Goal: Task Accomplishment & Management: Manage account settings

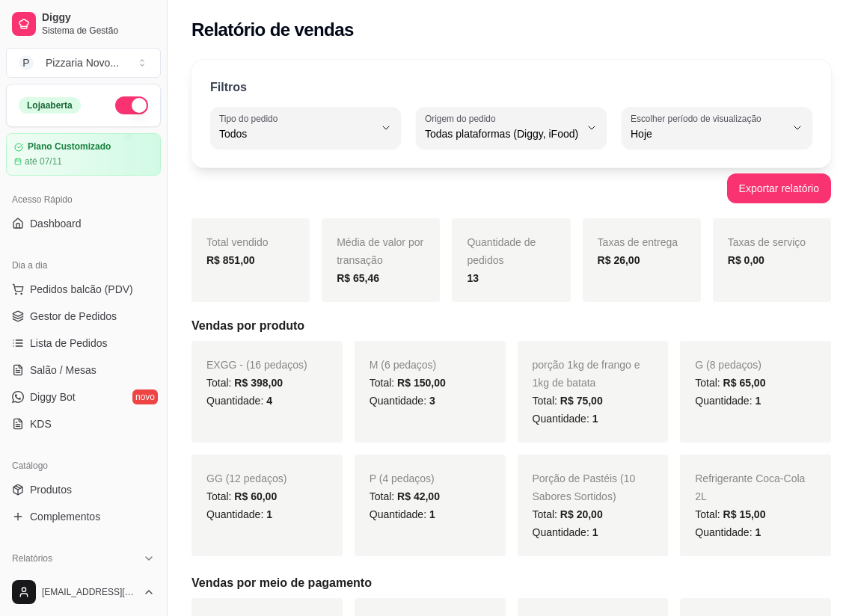
select select "ALL"
select select "0"
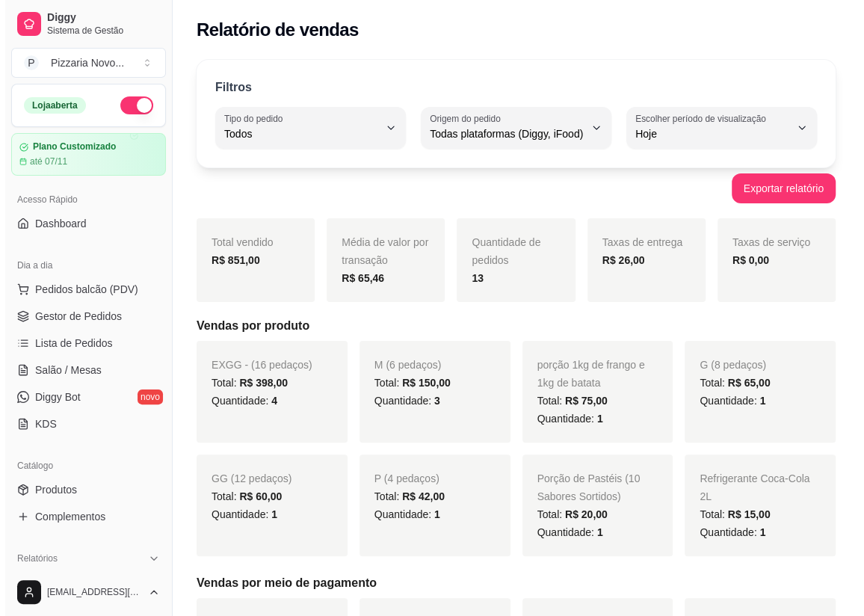
scroll to position [203, 0]
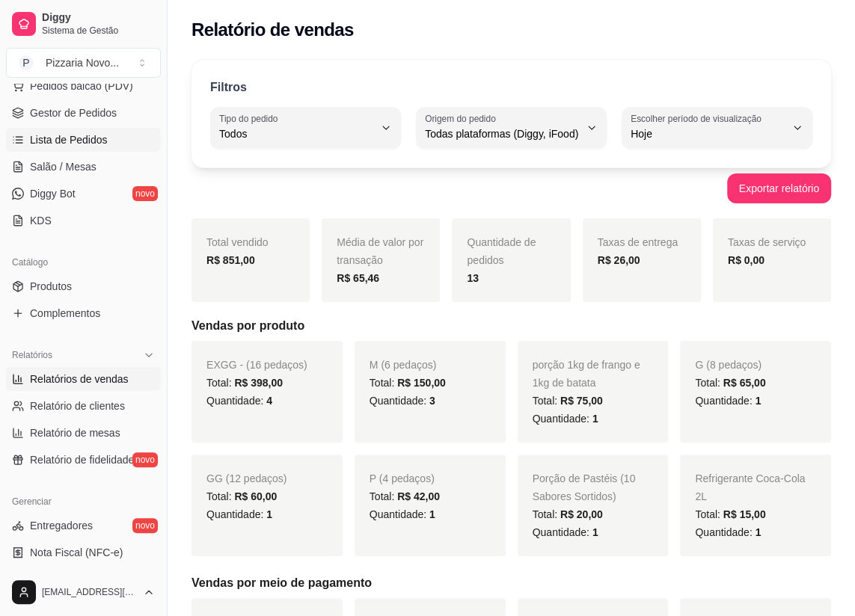
click at [68, 142] on span "Lista de Pedidos" at bounding box center [69, 139] width 78 height 15
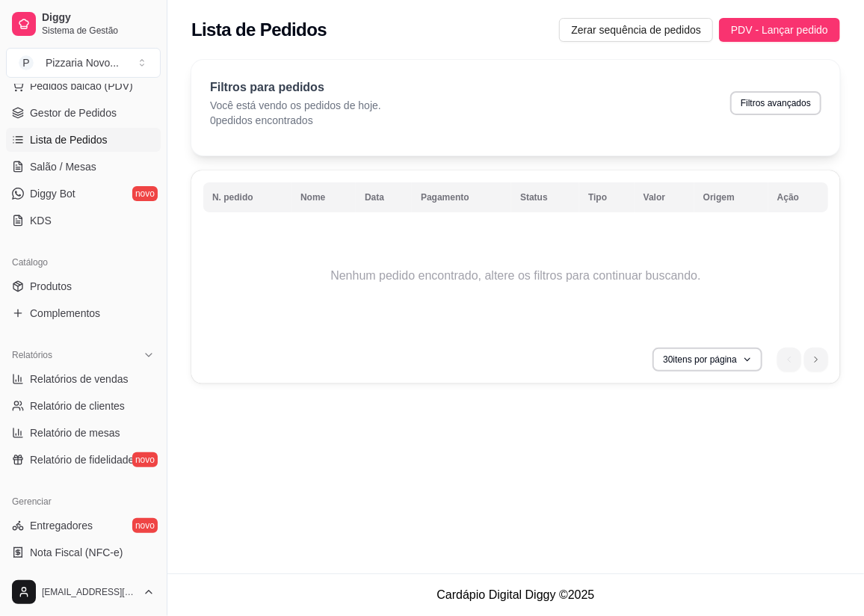
drag, startPoint x: 676, startPoint y: 40, endPoint x: 651, endPoint y: 45, distance: 25.1
click at [665, 44] on div "Lista de Pedidos Zerar sequência de pedidos PDV - Lançar pedido" at bounding box center [515, 25] width 697 height 51
click at [614, 37] on span "Zerar sequência de pedidos" at bounding box center [636, 30] width 130 height 16
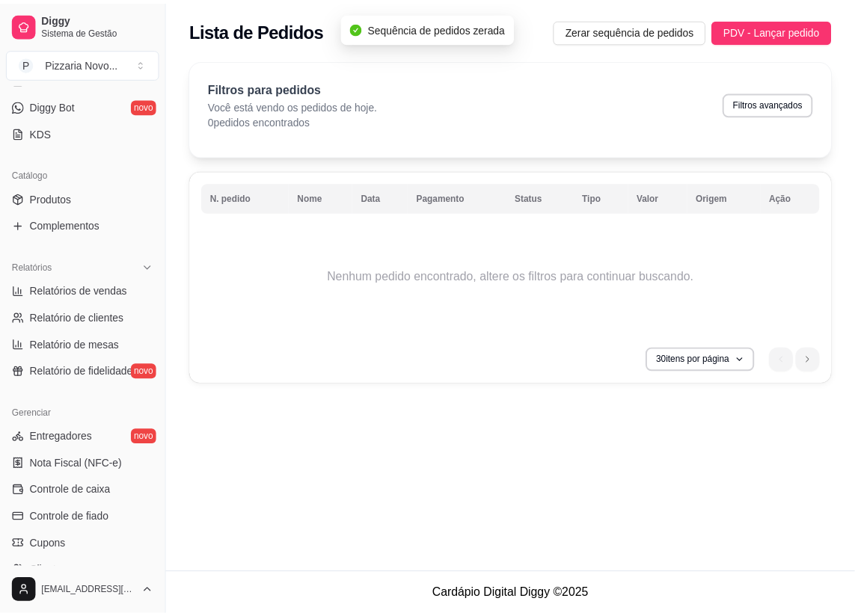
scroll to position [408, 0]
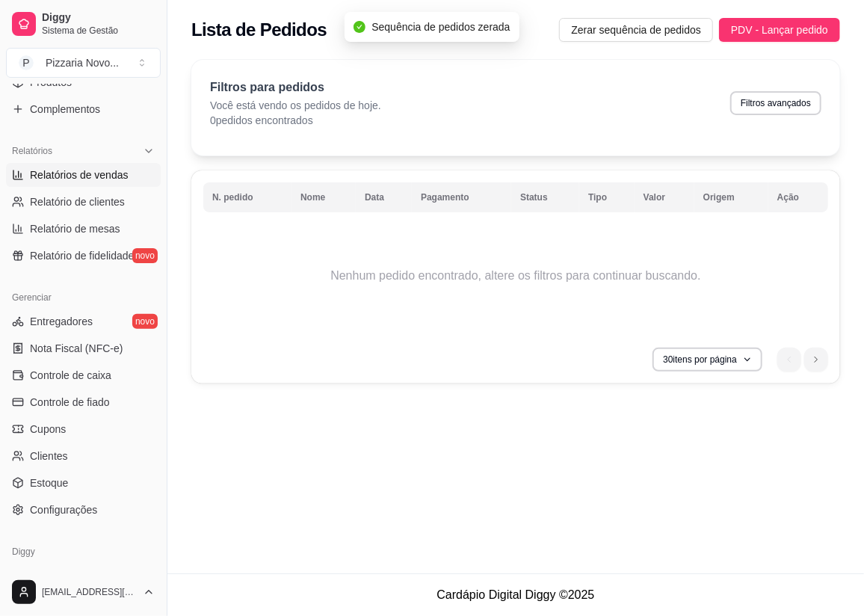
click at [82, 167] on span "Relatórios de vendas" at bounding box center [79, 174] width 99 height 15
select select "ALL"
select select "0"
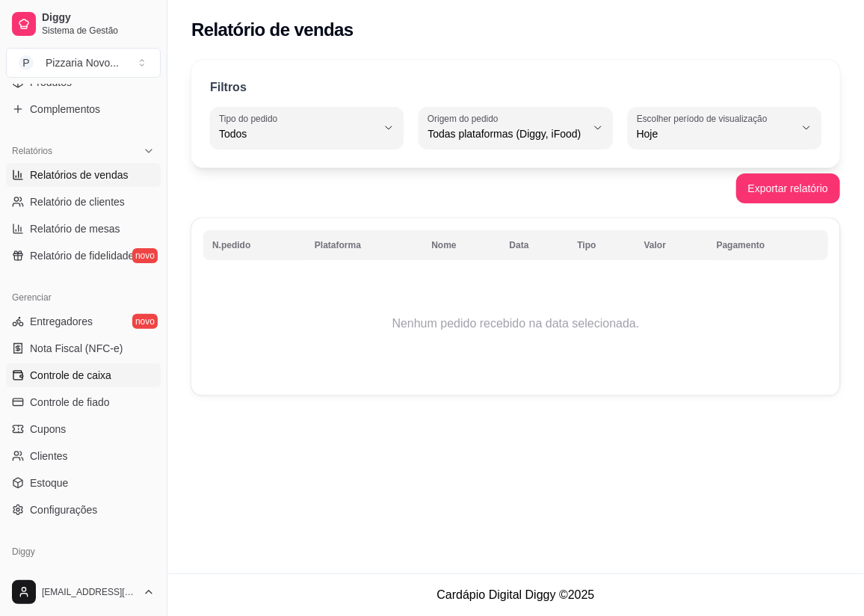
click at [102, 381] on span "Controle de caixa" at bounding box center [71, 375] width 82 height 15
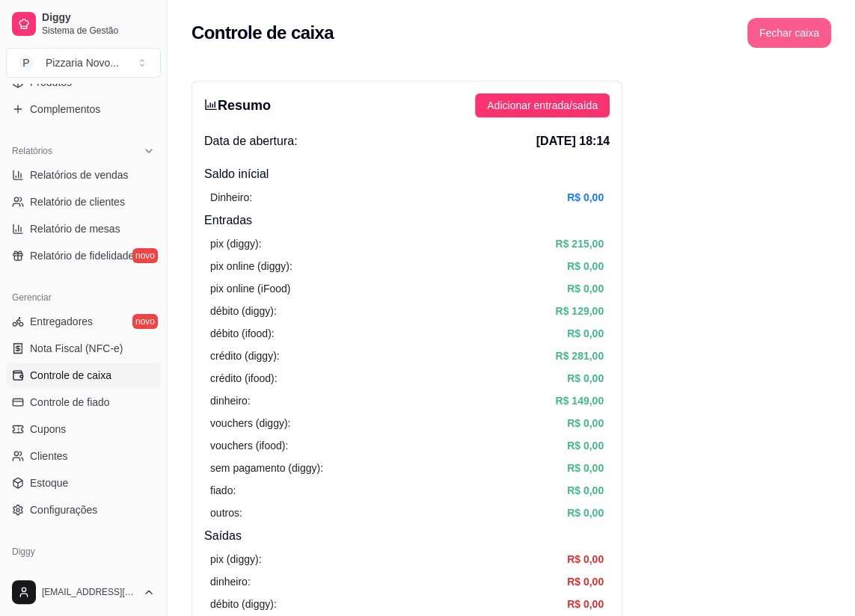
click at [755, 26] on button "Fechar caixa" at bounding box center [789, 33] width 84 height 30
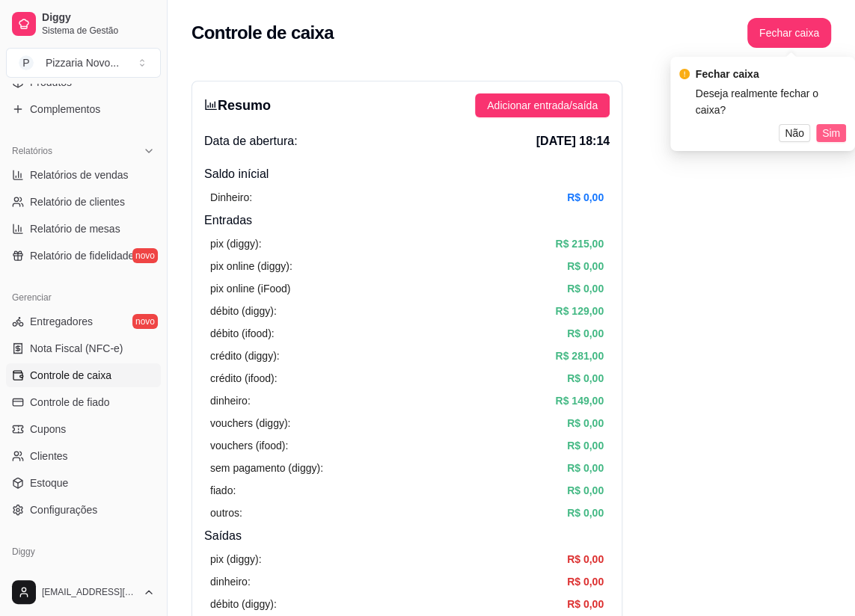
click at [821, 130] on button "Sim" at bounding box center [831, 133] width 30 height 18
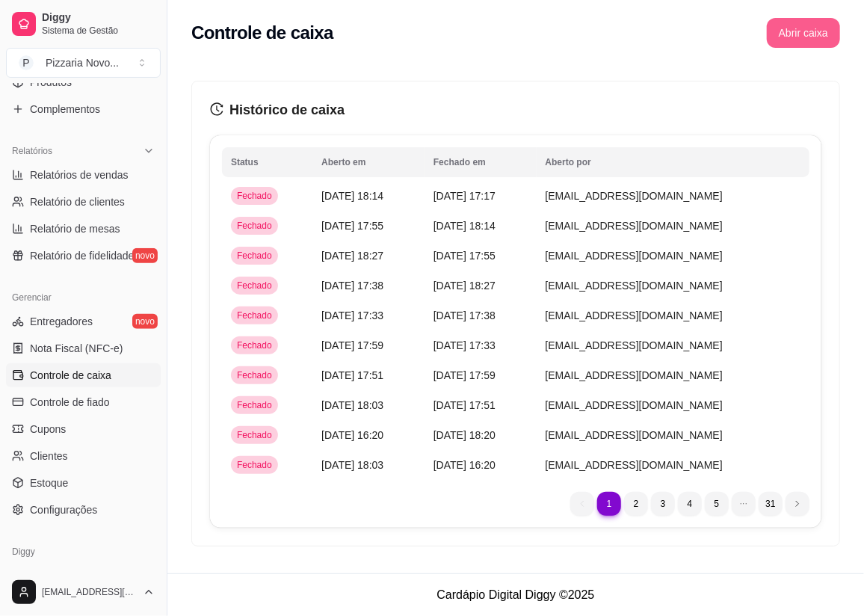
click at [784, 41] on button "Abrir caixa" at bounding box center [803, 33] width 73 height 30
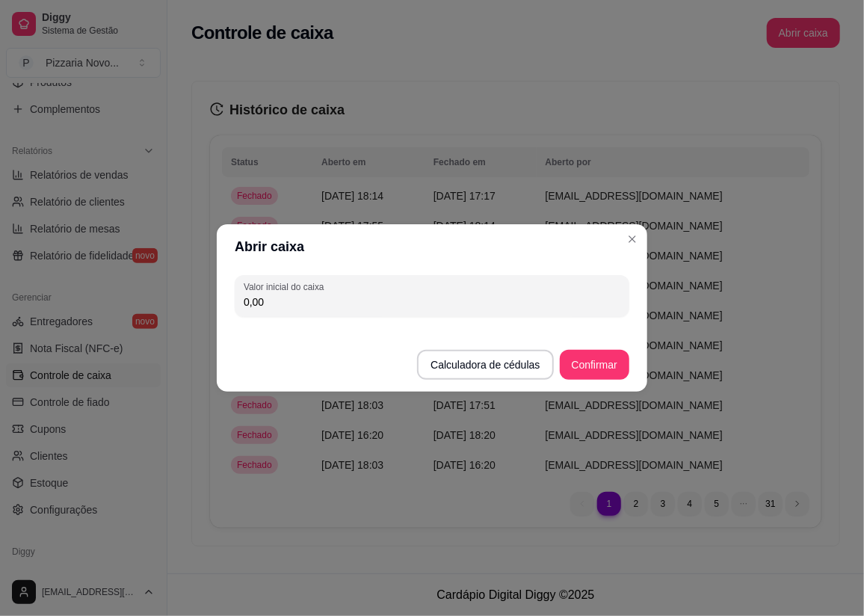
click at [603, 340] on footer "Calculadora de cédulas Confirmar" at bounding box center [432, 357] width 431 height 69
click at [594, 345] on footer "Calculadora de cédulas Confirmar" at bounding box center [432, 357] width 431 height 69
click at [568, 366] on button "Confirmar" at bounding box center [595, 365] width 68 height 29
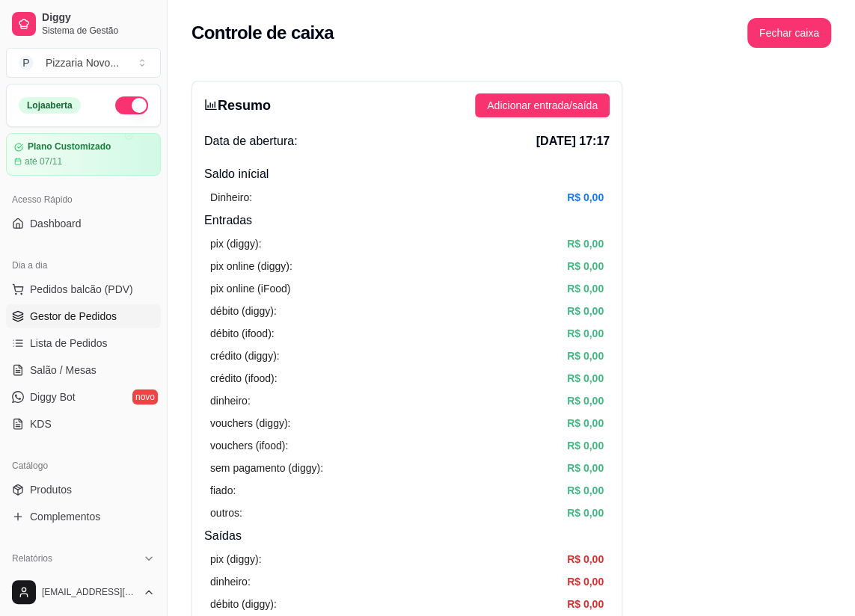
click at [59, 314] on span "Gestor de Pedidos" at bounding box center [73, 316] width 87 height 15
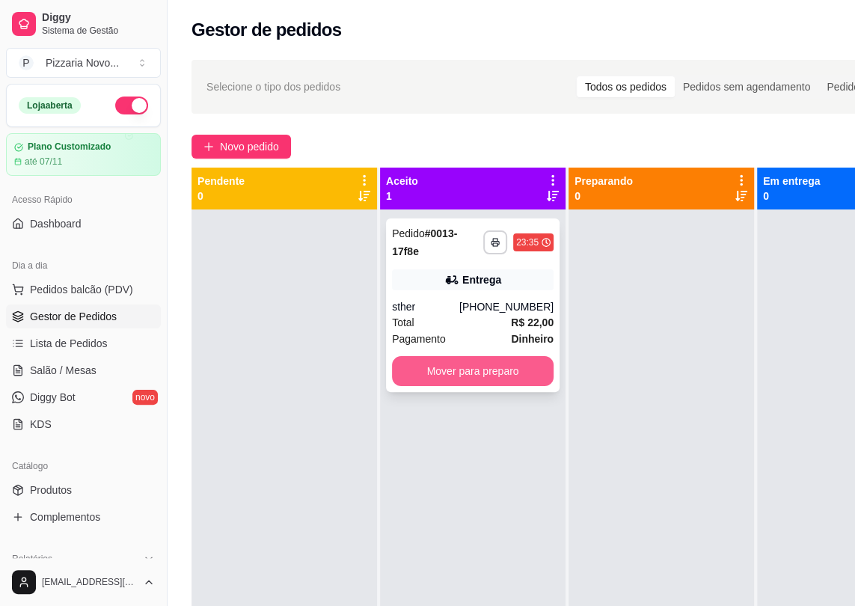
click at [507, 356] on button "Mover para preparo" at bounding box center [473, 371] width 162 height 30
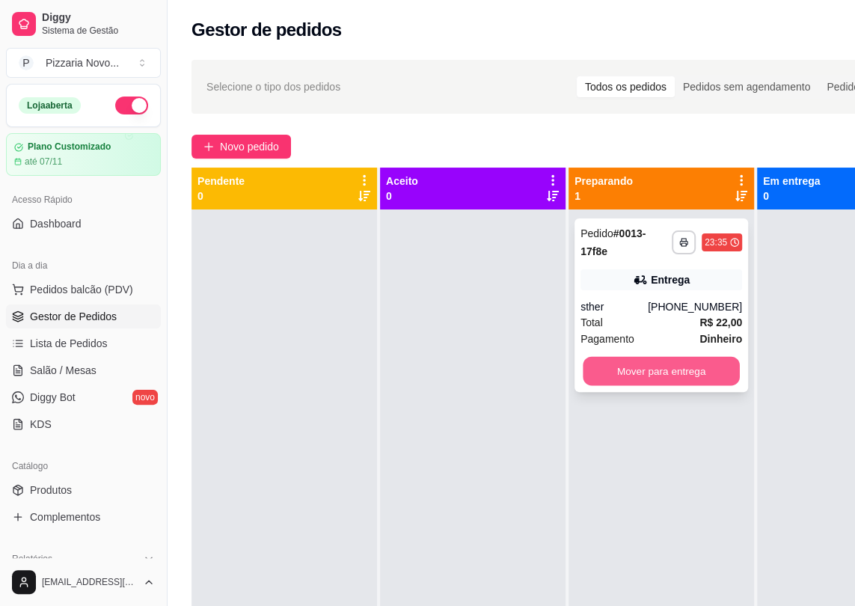
click at [627, 361] on button "Mover para entrega" at bounding box center [661, 371] width 157 height 29
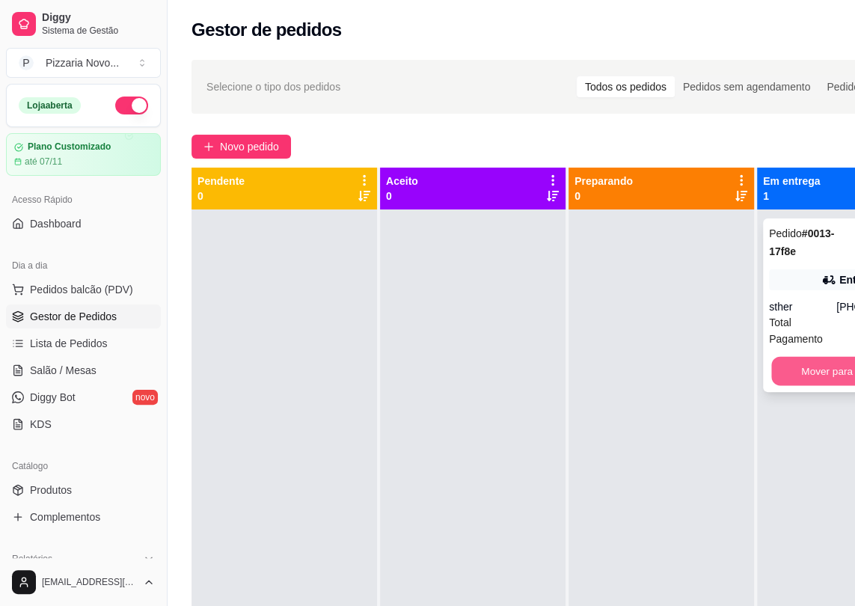
click at [784, 357] on button "Mover para finalizado" at bounding box center [849, 371] width 157 height 29
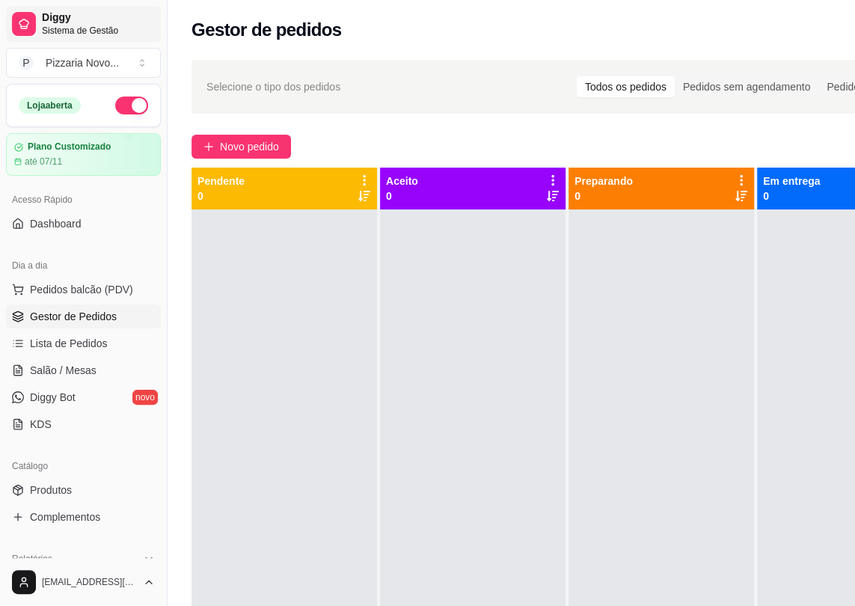
click at [18, 19] on icon at bounding box center [24, 24] width 12 height 12
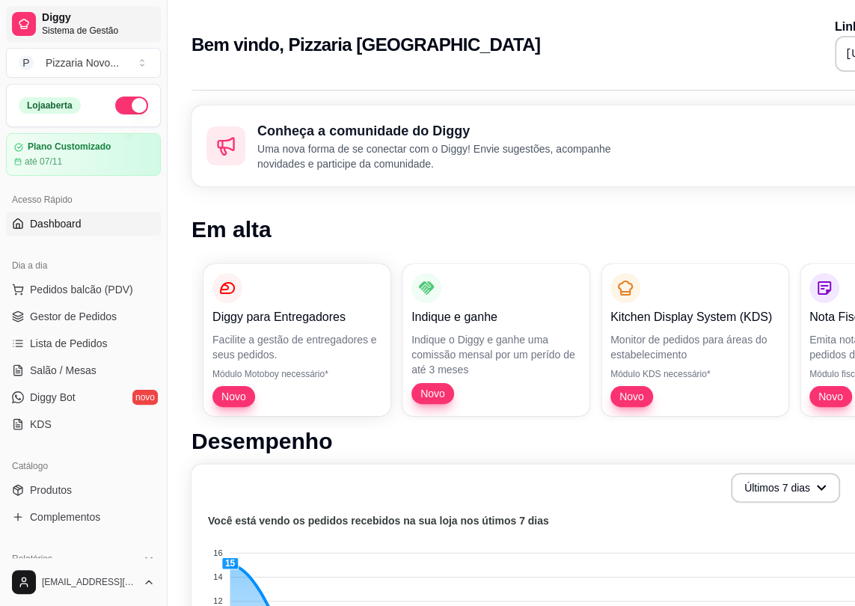
click at [22, 22] on icon at bounding box center [24, 24] width 12 height 12
